Goal: Check status

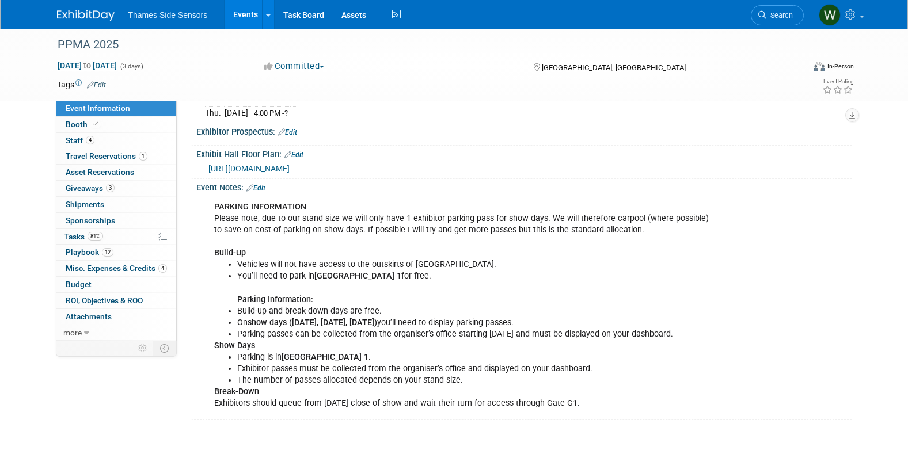
click at [260, 237] on div "PARKING INFORMATION Please note, due to our stand size we will only have 1 exhi…" at bounding box center [465, 305] width 519 height 219
click at [82, 155] on span "Travel Reservations 1" at bounding box center [107, 155] width 82 height 9
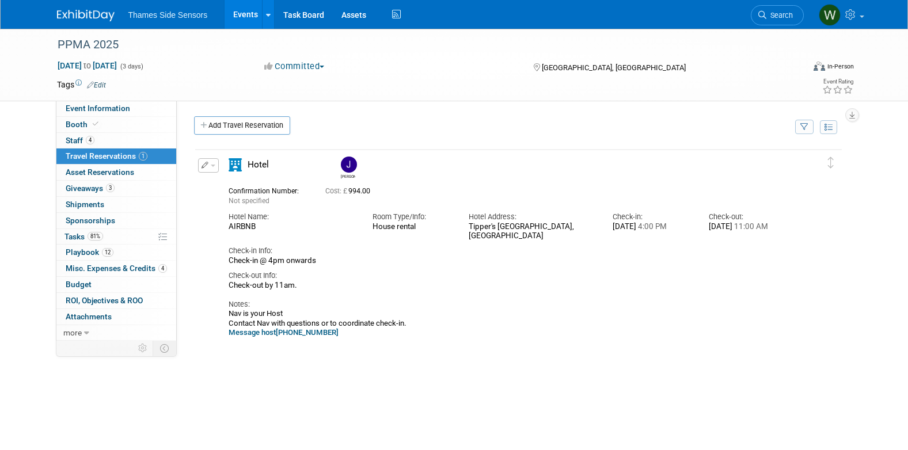
drag, startPoint x: 229, startPoint y: 162, endPoint x: 265, endPoint y: 192, distance: 47.4
click at [265, 192] on div "Hotel [PERSON_NAME] Not specified Cost: £ 994.00 Hotel Name: Room Type/Info:" at bounding box center [508, 248] width 577 height 180
drag, startPoint x: 265, startPoint y: 192, endPoint x: 204, endPoint y: 216, distance: 64.9
click at [198, 216] on div "Edit Reservation [PERSON_NAME]" at bounding box center [510, 248] width 630 height 180
drag, startPoint x: 224, startPoint y: 215, endPoint x: 450, endPoint y: 335, distance: 256.1
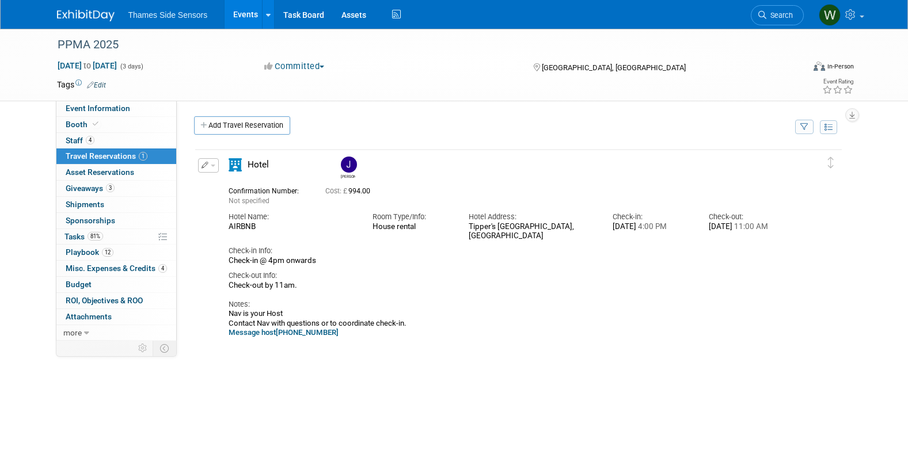
click at [450, 335] on div "Confirmation Number: Not specified Cost: £ 994.00 Hotel Name: Room Type/Info: H…" at bounding box center [509, 260] width 560 height 156
copy div "Hotel Name: AIRBNB Room Type/Info: House rental Hotel Address: [GEOGRAPHIC_DATA…"
